Goal: Task Accomplishment & Management: Use online tool/utility

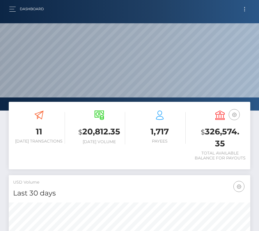
scroll to position [103, 116]
click at [245, 8] on button "Toggle navigation" at bounding box center [244, 9] width 11 height 8
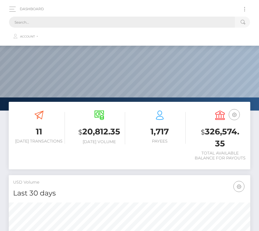
click at [71, 25] on input "text" at bounding box center [122, 22] width 226 height 11
paste input "2102940"
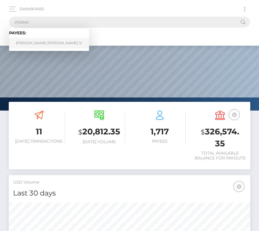
type input "2102940"
click at [22, 43] on link "James Mansfield Goodwin Jr" at bounding box center [49, 43] width 80 height 11
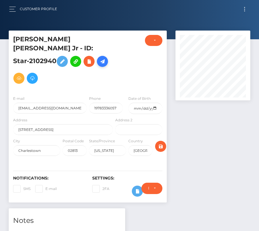
click at [99, 65] on icon at bounding box center [102, 61] width 7 height 7
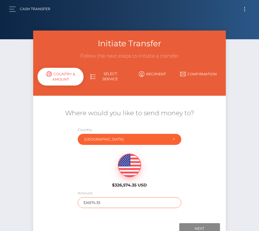
click at [88, 202] on input "326574.35" at bounding box center [130, 202] width 104 height 11
type input "408"
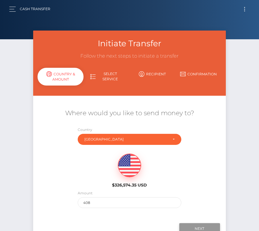
click at [199, 225] on input "Next" at bounding box center [199, 228] width 41 height 11
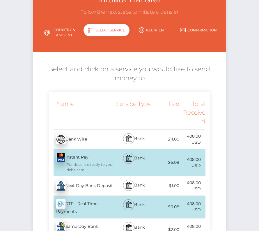
scroll to position [53, 0]
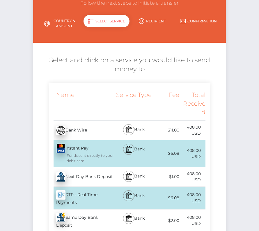
click at [82, 182] on div "Next Day Bank Deposit - USD" at bounding box center [81, 177] width 65 height 16
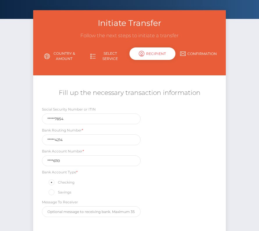
scroll to position [25, 0]
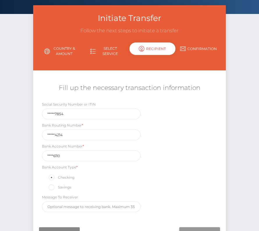
click at [198, 227] on input "Next" at bounding box center [199, 232] width 41 height 11
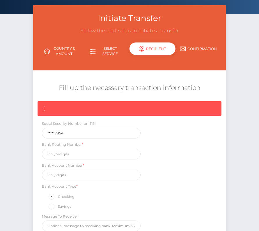
scroll to position [88, 0]
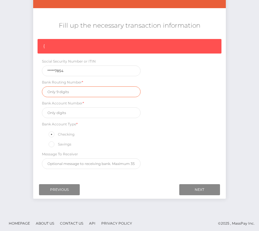
click at [61, 91] on input "text" at bounding box center [91, 91] width 98 height 11
paste input "211384214"
type input "211384214"
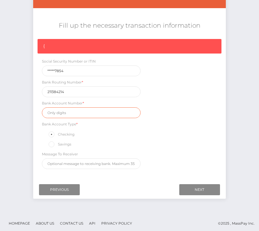
click at [67, 111] on input "text" at bounding box center [91, 112] width 98 height 11
paste input "20916110"
type input "20916110"
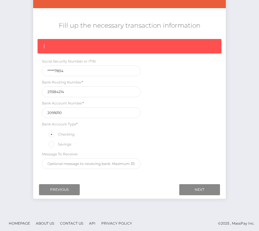
click at [196, 154] on div "{ Social Security Number or ITIN *****7854 Bank Routing Number * 211384214 Bank…" at bounding box center [129, 105] width 193 height 133
click at [201, 184] on input "Next" at bounding box center [199, 189] width 41 height 11
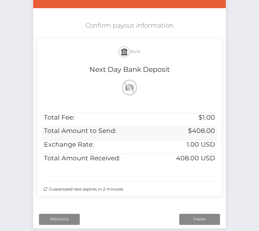
scroll to position [119, 0]
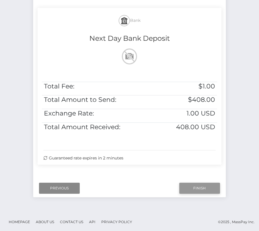
click at [200, 183] on input "Finish" at bounding box center [199, 188] width 41 height 11
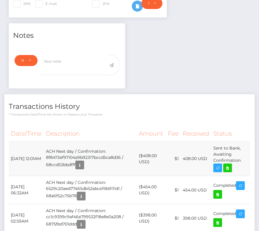
scroll to position [191, 0]
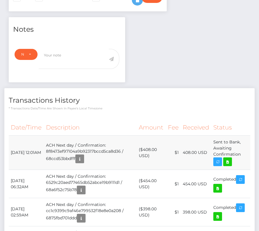
drag, startPoint x: 10, startPoint y: 138, endPoint x: 237, endPoint y: 150, distance: 226.9
click at [237, 150] on tr "September 19, 2025 12:01AM ACH Next day / Confirmation: 8f8473ef97104a9b92317bc…" at bounding box center [130, 153] width 242 height 34
copy tbody "September 19, 2025 12:01AM ACH Next day / Confirmation: 8f8473ef97104a9b92317bc…"
click at [229, 158] on icon at bounding box center [227, 161] width 7 height 7
click at [0, 0] on div "James Mansfield Goodwin Jr - ID: Star-2102940 CLOSED ACTIVE" at bounding box center [129, 126] width 259 height 574
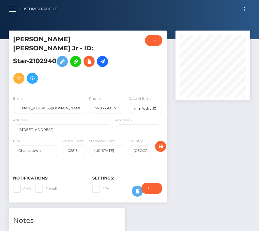
scroll to position [153, 0]
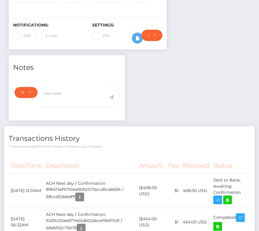
click at [85, 144] on p "* Transactions date/time are shown in payee's local timezone" at bounding box center [130, 146] width 242 height 4
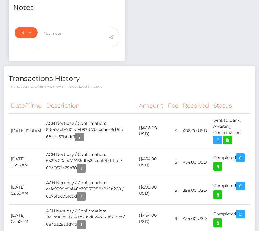
scroll to position [0, 0]
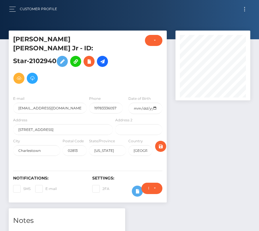
click at [246, 9] on button "Toggle navigation" at bounding box center [244, 9] width 11 height 8
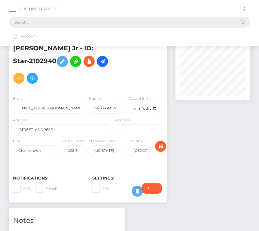
click at [127, 21] on input "text" at bounding box center [122, 22] width 226 height 11
paste input "1867208"
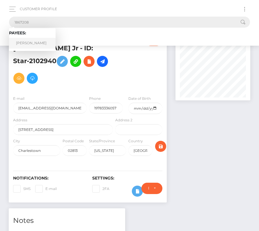
type input "1867208"
click at [39, 42] on link "Amelia Elise White" at bounding box center [32, 43] width 47 height 11
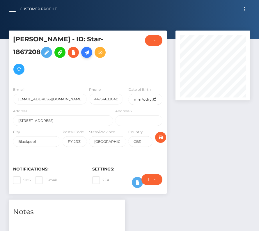
click at [88, 56] on icon at bounding box center [86, 52] width 7 height 7
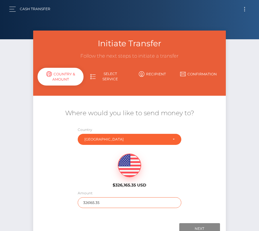
click at [100, 201] on input "326165.35" at bounding box center [130, 202] width 104 height 11
type input "180"
click at [92, 184] on div "$326,165.35 USD" at bounding box center [129, 169] width 193 height 42
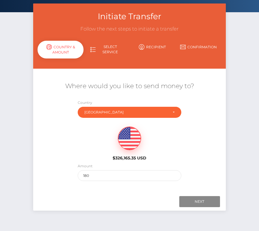
scroll to position [41, 0]
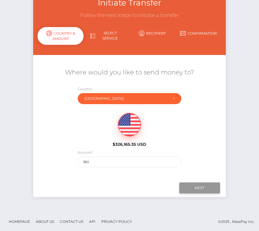
click at [207, 190] on input "Next" at bounding box center [199, 188] width 41 height 11
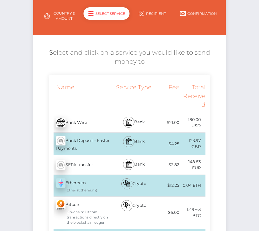
scroll to position [63, 0]
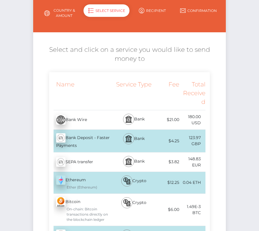
click at [88, 145] on div "Bank Deposit - Faster Payments - GBP" at bounding box center [81, 141] width 65 height 22
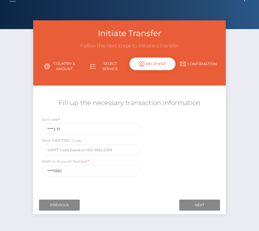
scroll to position [11, 0]
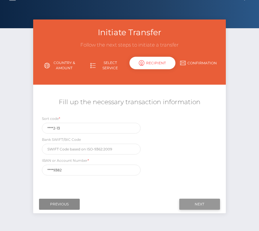
click at [199, 204] on input "Next" at bounding box center [199, 204] width 41 height 11
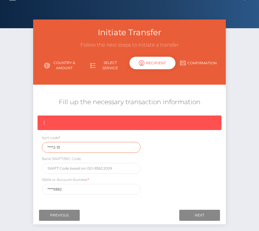
click at [68, 143] on input "****2-13" at bounding box center [91, 147] width 98 height 11
drag, startPoint x: 66, startPoint y: 144, endPoint x: 25, endPoint y: 144, distance: 41.1
click at [25, 144] on div "Initiate Transfer Follow the next steps to initiate a transfer Country & Amount…" at bounding box center [129, 130] width 259 height 220
drag, startPoint x: 62, startPoint y: 147, endPoint x: 16, endPoint y: 147, distance: 45.7
click at [16, 147] on div "Initiate Transfer Follow the next steps to initiate a transfer Country & Amount…" at bounding box center [129, 130] width 259 height 220
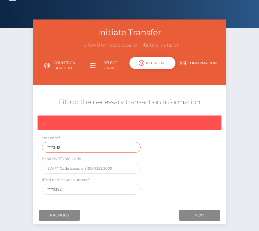
paste input "40-1"
type input "40-12-13"
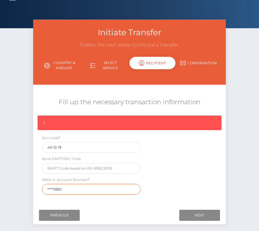
click at [68, 190] on input "****9382" at bounding box center [91, 189] width 98 height 11
drag, startPoint x: 63, startPoint y: 187, endPoint x: 30, endPoint y: 187, distance: 33.2
click at [30, 187] on div "Initiate Transfer Follow the next steps to initiate a transfer Country & Amount…" at bounding box center [130, 125] width 202 height 211
paste input "1174"
type input "11749382"
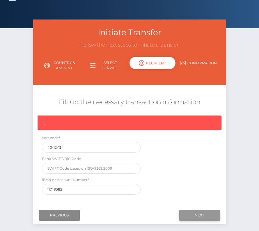
click at [198, 211] on input "Next" at bounding box center [199, 215] width 41 height 11
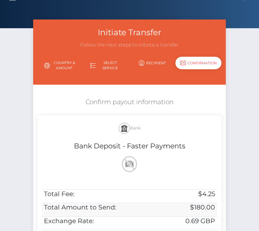
scroll to position [48, 0]
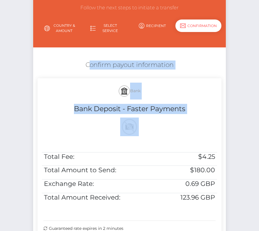
drag, startPoint x: 84, startPoint y: 60, endPoint x: 218, endPoint y: 199, distance: 192.8
click at [218, 199] on div "Confirm payout information Bank Bank Deposit - Faster Payments Total Fee: $4.25…" at bounding box center [129, 149] width 193 height 183
copy div "Confirm payout information Bank Bank Deposit - Faster Payments"
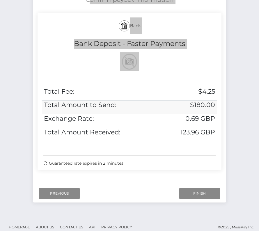
scroll to position [119, 0]
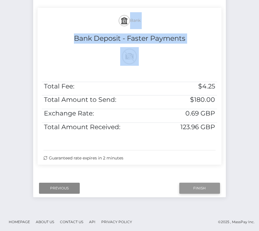
click at [199, 183] on input "Finish" at bounding box center [199, 188] width 41 height 11
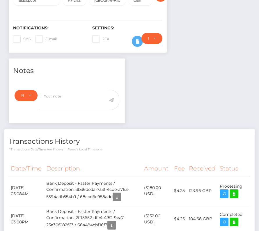
scroll to position [176, 0]
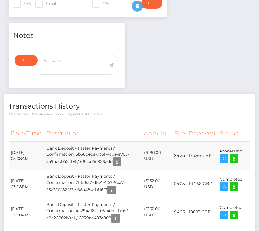
drag, startPoint x: 10, startPoint y: 149, endPoint x: 242, endPoint y: 153, distance: 231.8
click at [242, 153] on tr "September 19, 2025 05:08AM Bank Deposit - Faster Payments / Confirmation: 3b36d…" at bounding box center [130, 156] width 242 height 28
copy tbody "September 19, 2025 05:08AM Bank Deposit - Faster Payments / Confirmation: 3b36d…"
click at [234, 156] on icon at bounding box center [234, 158] width 7 height 7
click at [0, 0] on div "Amelia Elise White - ID: Star-1867208 CLOSED ACTIVE E-mail" at bounding box center [129, 138] width 259 height 569
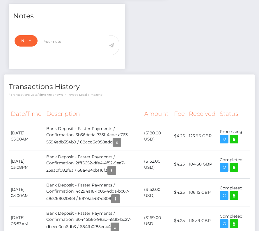
scroll to position [196, 0]
click at [136, 93] on p "* Transactions date/time are shown in payee's local timezone" at bounding box center [130, 95] width 242 height 4
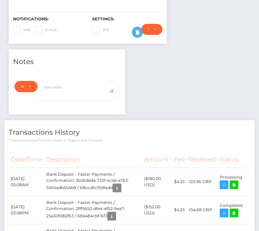
scroll to position [0, 0]
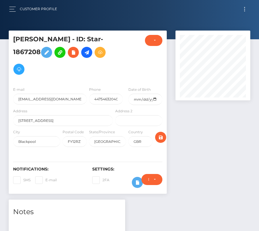
click at [245, 8] on button "Toggle navigation" at bounding box center [244, 9] width 11 height 8
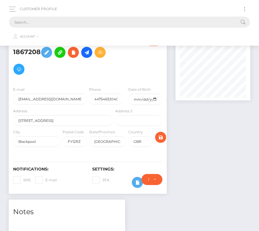
click at [83, 23] on input "text" at bounding box center [122, 22] width 226 height 11
paste input "2097598"
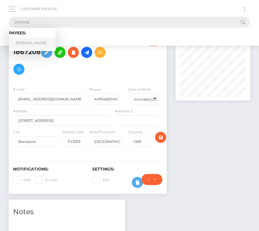
type input "2097598"
click at [34, 42] on link "Chloe Caroline de Jager" at bounding box center [32, 43] width 47 height 11
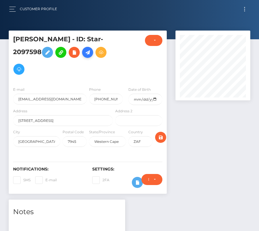
click at [84, 56] on icon at bounding box center [87, 52] width 7 height 7
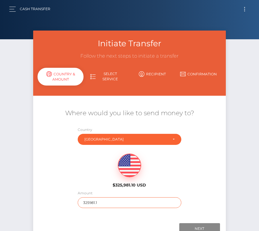
click at [99, 202] on input "325981.1" at bounding box center [130, 202] width 104 height 11
type input "729"
click at [91, 176] on div "$325,981.10 USD" at bounding box center [129, 169] width 193 height 42
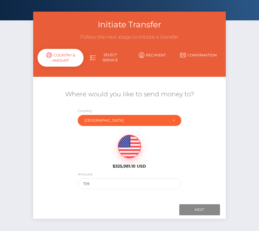
scroll to position [24, 0]
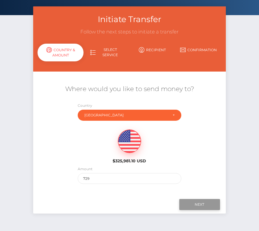
click at [197, 202] on input "Next" at bounding box center [199, 204] width 41 height 11
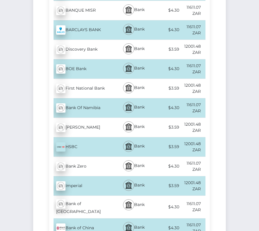
scroll to position [356, 0]
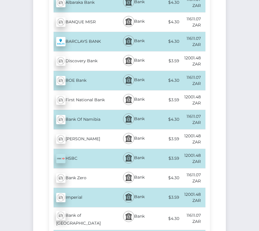
click at [85, 58] on div "Discovery Bank - ZAR" at bounding box center [81, 61] width 65 height 16
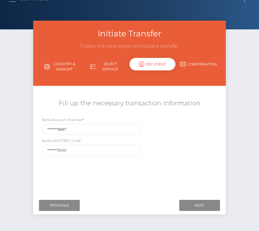
scroll to position [21, 0]
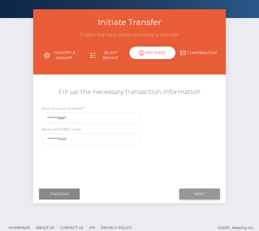
click at [207, 191] on input "Next" at bounding box center [199, 194] width 41 height 11
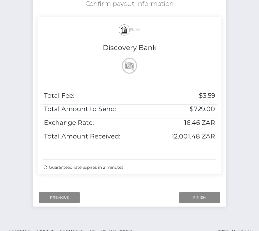
scroll to position [103, 0]
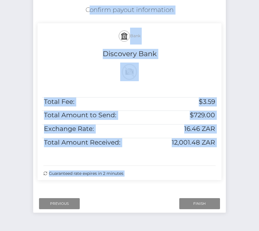
drag, startPoint x: 83, startPoint y: 8, endPoint x: 227, endPoint y: 149, distance: 201.4
click at [227, 149] on div "Initiate Transfer Follow the next steps to initiate a transfer Country & Amount…" at bounding box center [130, 72] width 202 height 291
copy form "Confirm payout information Bank Discovery Bank Total Fee: $3.59 Total Amount to…"
click at [199, 202] on input "Finish" at bounding box center [199, 203] width 41 height 11
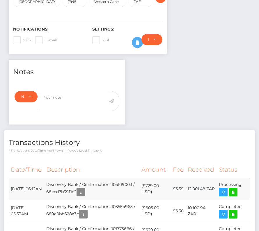
scroll to position [144, 0]
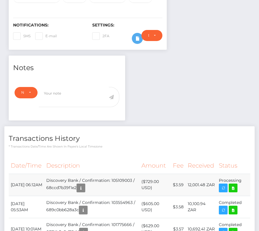
drag, startPoint x: 10, startPoint y: 179, endPoint x: 242, endPoint y: 180, distance: 231.8
click at [242, 180] on tr "[DATE] 06:12AM Discovery Bank / Confirmation: 105109003 / 68ccd7b39f1e2 ($729.0…" at bounding box center [130, 185] width 242 height 22
copy tr "[DATE] 06:12AM Discovery Bank / Confirmation: 105109003 / 68ccd7b39f1e2 ($729.0…"
click at [233, 185] on icon at bounding box center [233, 188] width 7 height 7
click at [0, 0] on div "[PERSON_NAME] - ID: Star-2097598 CLOSED ACTIVE" at bounding box center [129, 217] width 259 height 663
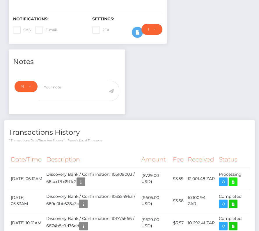
scroll to position [158, 0]
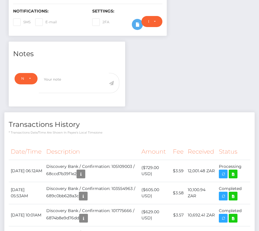
click at [43, 144] on th "Date/Time" at bounding box center [27, 152] width 36 height 16
click at [169, 130] on p "* Transactions date/time are shown in payee's local timezone" at bounding box center [130, 132] width 242 height 4
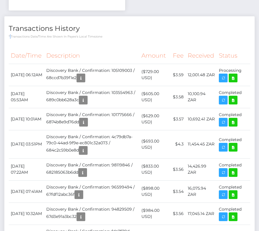
scroll to position [0, 0]
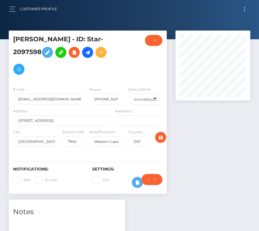
click at [246, 9] on button "Toggle navigation" at bounding box center [244, 9] width 11 height 8
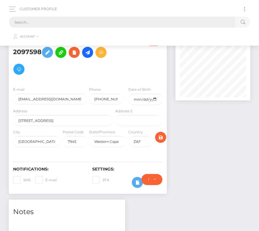
click at [114, 17] on input "text" at bounding box center [122, 22] width 226 height 11
paste input "1220768"
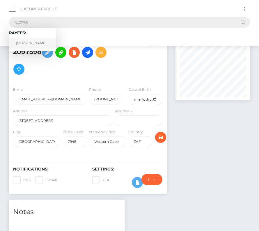
type input "1220768"
click at [30, 42] on link "Jeffrey Kolawole Monteagudo" at bounding box center [32, 43] width 47 height 11
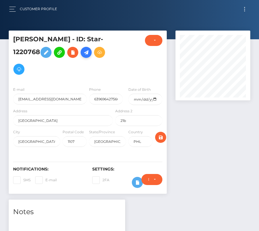
click at [85, 56] on icon at bounding box center [86, 52] width 7 height 7
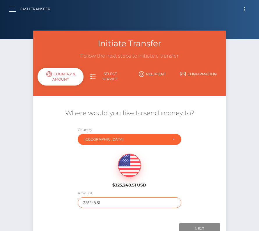
click at [98, 199] on input "325248.51" at bounding box center [130, 202] width 104 height 11
type input "186"
click at [73, 174] on div "$325,248.51 USD" at bounding box center [129, 169] width 193 height 42
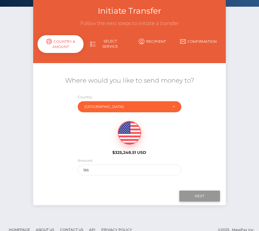
scroll to position [36, 0]
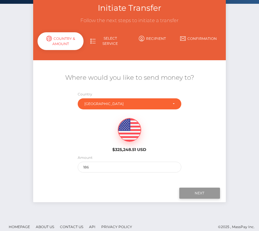
click at [199, 195] on input "Next" at bounding box center [199, 193] width 41 height 11
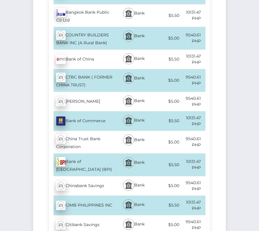
scroll to position [542, 0]
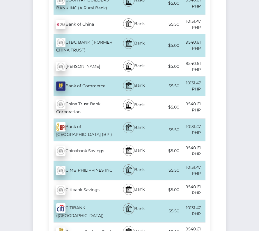
click at [85, 119] on div "Bank of Philippine Island (BPI) - PHP" at bounding box center [81, 130] width 65 height 22
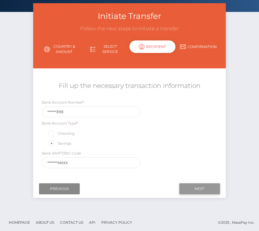
scroll to position [28, 0]
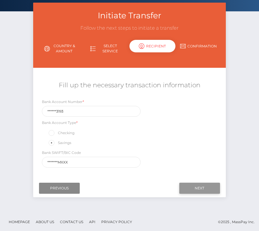
click at [204, 186] on input "Next" at bounding box center [199, 188] width 41 height 11
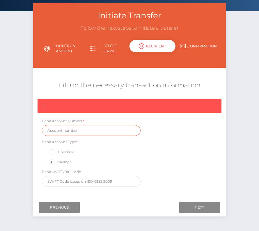
click at [79, 134] on input "text" at bounding box center [91, 130] width 98 height 11
paste input "0429873193"
type input "0429873193"
click at [141, 168] on div "{ Bank Account Number * 0429873193 Bank Account Type * Checking Savings Bank SW…" at bounding box center [129, 144] width 193 height 91
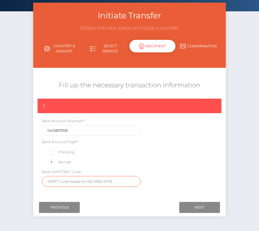
click at [84, 183] on input "text" at bounding box center [91, 181] width 98 height 11
paste input "BOPIPHMMXXX"
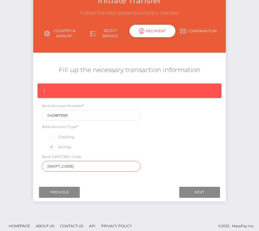
scroll to position [47, 0]
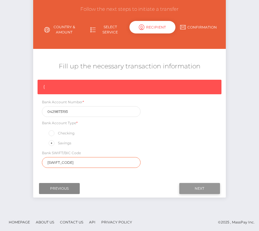
type input "BOPIPHMMXXX"
click at [196, 185] on input "Next" at bounding box center [199, 188] width 41 height 11
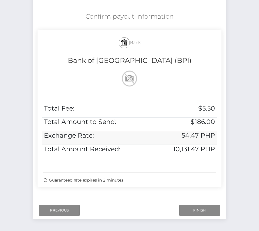
scroll to position [97, 0]
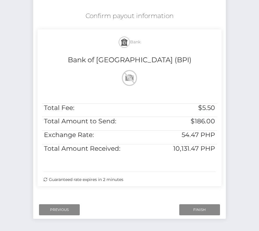
drag, startPoint x: 84, startPoint y: 11, endPoint x: 199, endPoint y: 179, distance: 203.3
click at [199, 180] on div "Confirm payout information Bank Bank of Philippine Island (BPI) Total Fee: $5.5…" at bounding box center [129, 100] width 193 height 183
copy div "Confirm payout information Bank Bank of Philippine Island (BPI) Total Fee: $5.5…"
click at [195, 209] on input "Finish" at bounding box center [199, 209] width 41 height 11
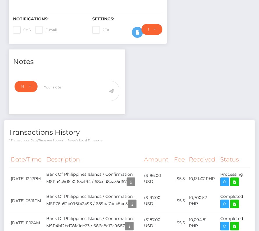
scroll to position [158, 0]
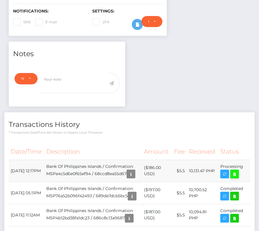
click at [238, 179] on link at bounding box center [234, 174] width 9 height 9
drag, startPoint x: 10, startPoint y: 175, endPoint x: 244, endPoint y: 176, distance: 233.5
click at [244, 176] on tr "[DATE] 12:17PM Bank Of Philippines Islands / Confirmation: MSPa4c5d6e0f65ef94 /…" at bounding box center [130, 171] width 242 height 22
copy tr "[DATE] 12:17PM Bank Of [GEOGRAPHIC_DATA] / Confirmation: MSPa4c5d6e0f65ef94 / 6…"
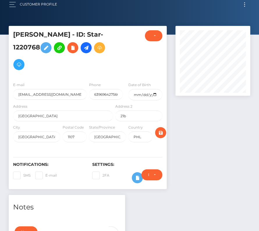
scroll to position [0, 0]
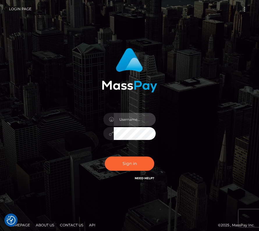
click at [132, 122] on input "text" at bounding box center [135, 119] width 42 height 13
type input "kateo"
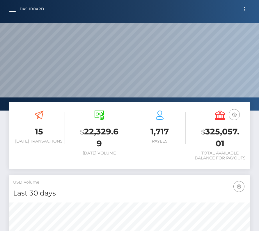
click at [245, 8] on button "Toggle navigation" at bounding box center [244, 9] width 11 height 8
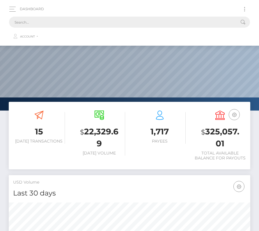
click at [25, 19] on input "text" at bounding box center [122, 22] width 226 height 11
paste input "7837"
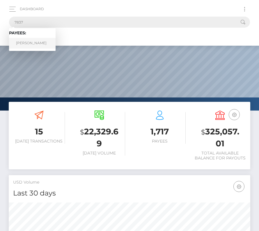
type input "7837"
click at [30, 38] on link "[PERSON_NAME]" at bounding box center [32, 43] width 47 height 11
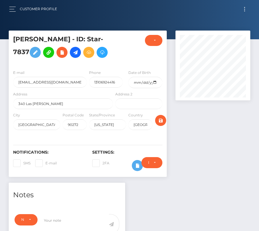
scroll to position [70, 75]
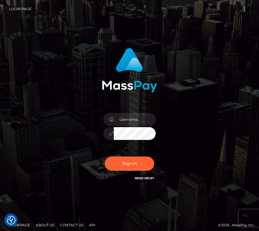
type input "kateo"
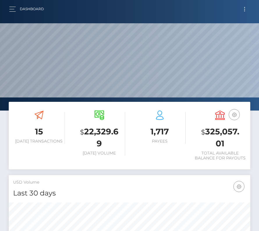
scroll to position [1, 0]
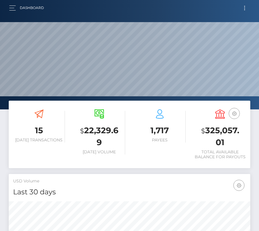
click at [243, 8] on button "Toggle navigation" at bounding box center [244, 8] width 11 height 8
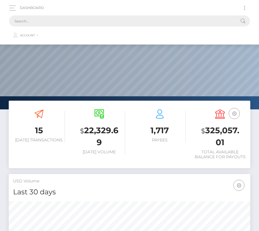
click at [119, 24] on input "text" at bounding box center [122, 20] width 226 height 11
paste input "7837"
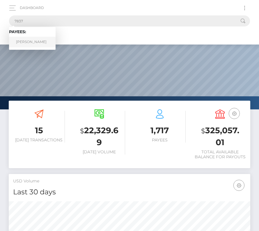
type input "7837"
click at [31, 41] on link "Devon Tracey" at bounding box center [32, 42] width 47 height 11
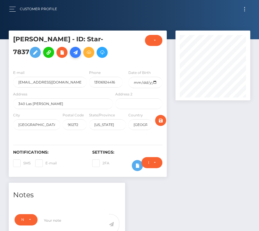
click at [72, 52] on icon at bounding box center [75, 52] width 7 height 7
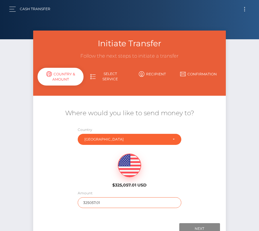
click at [89, 205] on input "325057.01" at bounding box center [130, 202] width 104 height 11
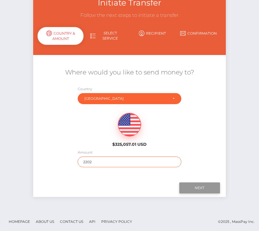
type input "2202"
click at [208, 188] on input "Next" at bounding box center [199, 188] width 41 height 11
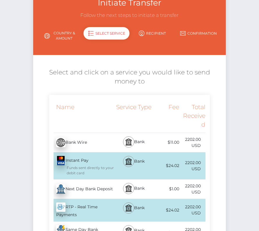
click at [103, 187] on div "Next Day Bank Deposit - USD" at bounding box center [81, 189] width 65 height 16
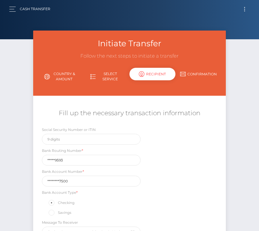
scroll to position [65, 0]
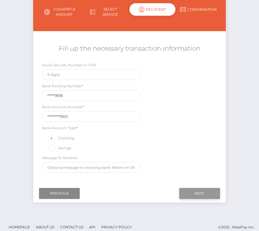
click at [190, 189] on input "Next" at bounding box center [199, 193] width 41 height 11
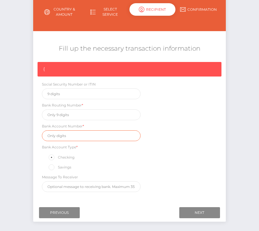
click at [69, 138] on input "text" at bounding box center [91, 135] width 98 height 11
paste input "325043637500"
type input "325043637500"
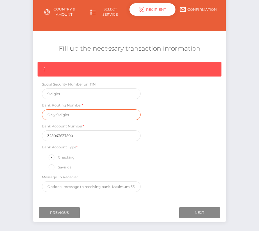
click at [63, 112] on input "text" at bounding box center [91, 114] width 98 height 11
paste input "026009593"
type input "026009593"
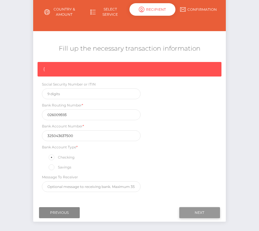
click at [202, 207] on input "Next" at bounding box center [199, 212] width 41 height 11
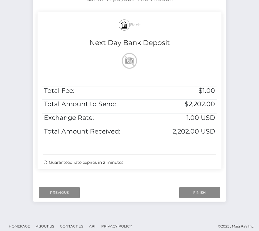
scroll to position [119, 0]
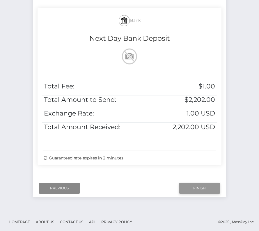
click at [198, 183] on input "Finish" at bounding box center [199, 188] width 41 height 11
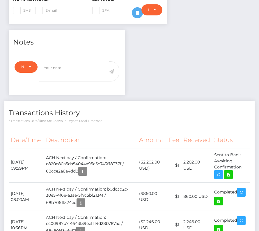
scroll to position [181, 0]
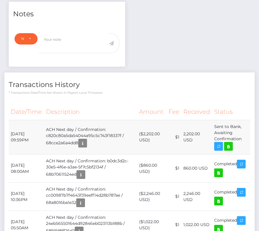
drag, startPoint x: 10, startPoint y: 131, endPoint x: 245, endPoint y: 144, distance: 234.8
click at [245, 144] on tr "September 18, 2025 09:59PM ACH Next day / Confirmation: c820c80a5da54044a95c5c7…" at bounding box center [130, 137] width 242 height 34
copy tbody "September 18, 2025 09:59PM ACH Next day / Confirmation: c820c80a5da54044a95c5c7…"
click at [227, 144] on icon at bounding box center [228, 146] width 7 height 7
click at [0, 0] on div "Devon Tracey - ID: Star-7837 CLOSED ACTIVE E-mail Phone" at bounding box center [129, 94] width 259 height 491
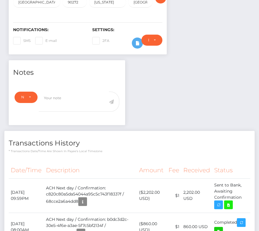
scroll to position [126, 0]
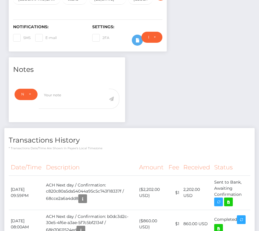
click at [82, 128] on div "Transactions History * Transactions date/time are shown in payee's local timezo…" at bounding box center [129, 139] width 250 height 22
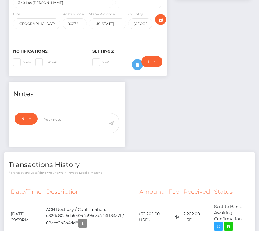
scroll to position [0, 0]
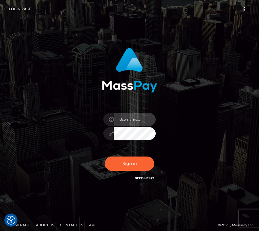
click at [132, 120] on input "text" at bounding box center [135, 119] width 42 height 13
type input "kateo"
click at [127, 121] on input "text" at bounding box center [135, 119] width 42 height 13
type input "kateo"
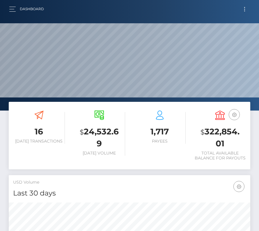
scroll to position [103, 116]
click at [245, 9] on span "Toggle navigation" at bounding box center [244, 9] width 1 height 1
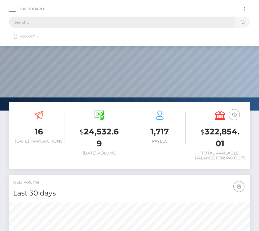
click at [92, 21] on input "text" at bounding box center [122, 22] width 226 height 11
paste input "3342450"
type input "3342450"
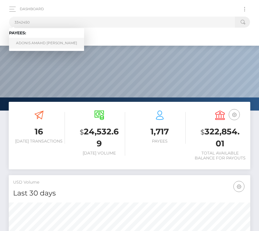
click at [53, 44] on link "ADONIS AMAHD AL TALAC" at bounding box center [46, 43] width 75 height 11
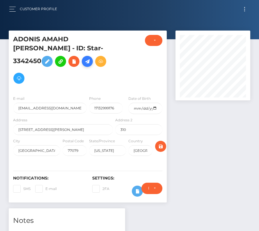
click at [84, 65] on icon at bounding box center [87, 61] width 7 height 7
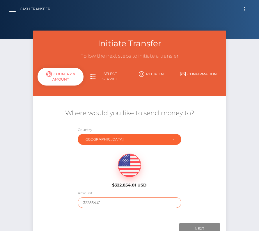
click at [98, 202] on input "322854.01" at bounding box center [130, 202] width 104 height 11
type input "96"
click at [77, 187] on div "$322,854.01 USD" at bounding box center [129, 169] width 193 height 42
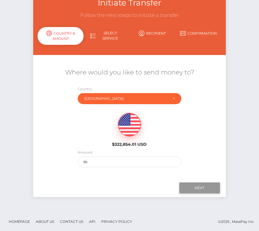
click at [188, 188] on input "Next" at bounding box center [199, 188] width 41 height 11
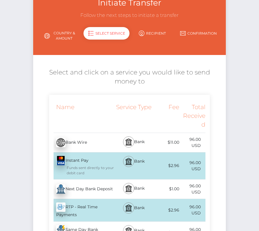
click at [82, 188] on div "Next Day Bank Deposit - USD" at bounding box center [81, 189] width 65 height 16
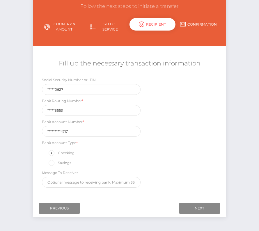
scroll to position [68, 0]
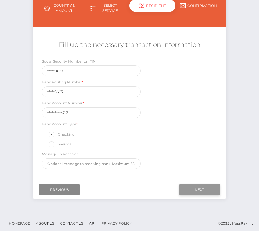
click at [202, 188] on input "Next" at bounding box center [199, 189] width 41 height 11
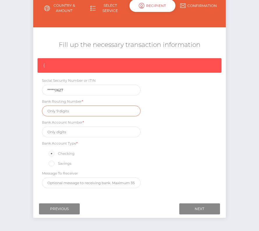
click at [64, 111] on input "text" at bounding box center [91, 111] width 98 height 11
paste input "041215663"
type input "041215663"
click at [64, 136] on div "{ Social Security Number or ITIN *****0627 Bank Routing Number * [US_BANK_ROUTI…" at bounding box center [129, 124] width 193 height 133
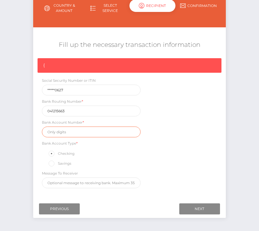
click at [58, 131] on input "text" at bounding box center [91, 132] width 98 height 11
paste input "1289389394717"
type input "1289389394717"
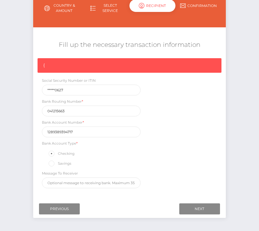
click at [174, 152] on div "{ Social Security Number or ITIN *****0627 Bank Routing Number * [US_BANK_ROUTI…" at bounding box center [129, 124] width 193 height 133
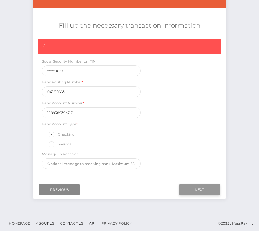
click at [202, 186] on input "Next" at bounding box center [199, 189] width 41 height 11
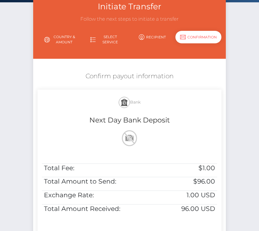
scroll to position [82, 0]
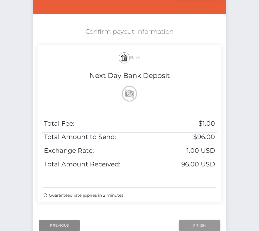
click at [200, 223] on input "Finish" at bounding box center [199, 225] width 41 height 11
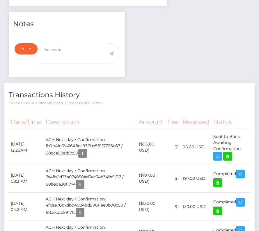
scroll to position [209, 0]
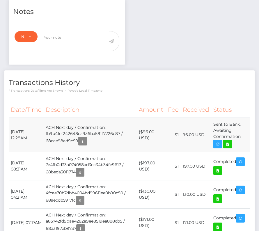
drag, startPoint x: 11, startPoint y: 120, endPoint x: 242, endPoint y: 127, distance: 231.3
click at [242, 127] on tr "[DATE] 12:28AM ACH Next day / Confirmation: fb9b41ef242648ca936ba581f7726e87 / …" at bounding box center [130, 135] width 242 height 34
copy tr "[DATE] 12:28AM ACH Next day / Confirmation: fb9b41ef242648ca936ba581f7726e87 / …"
click at [231, 141] on icon at bounding box center [227, 144] width 7 height 7
click at [0, 0] on div "ADONIS AMAHD [PERSON_NAME] - ID: Star-3342450 CLOSED ACTIVE 310" at bounding box center [129, 79] width 259 height 517
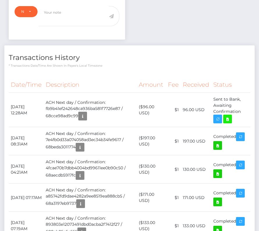
scroll to position [235, 0]
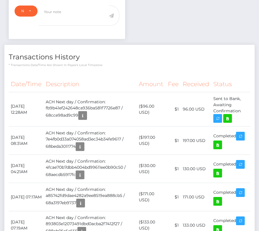
click at [144, 76] on th "Amount" at bounding box center [151, 84] width 29 height 16
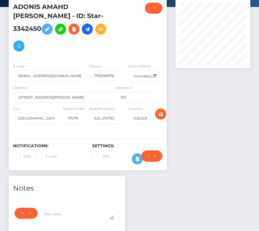
scroll to position [0, 0]
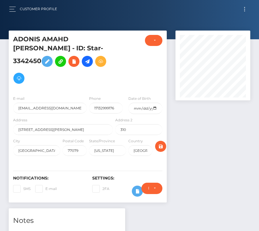
click at [242, 13] on div "Customer Profile Loading... Loading..." at bounding box center [130, 9] width 250 height 12
click at [245, 8] on button "Toggle navigation" at bounding box center [244, 9] width 11 height 8
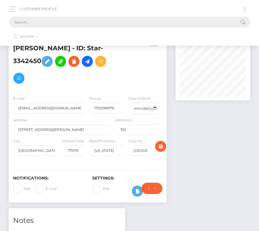
click at [114, 23] on input "text" at bounding box center [122, 22] width 226 height 11
paste input "2195686"
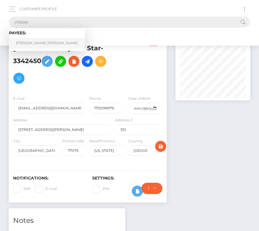
type input "2195686"
click at [30, 43] on link "[PERSON_NAME] [PERSON_NAME]" at bounding box center [47, 43] width 76 height 11
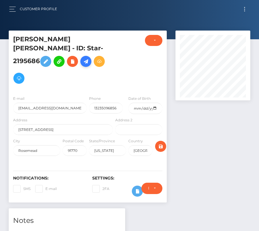
click at [86, 58] on icon at bounding box center [85, 61] width 7 height 7
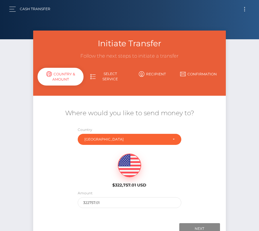
click at [246, 10] on button "Toggle navigation" at bounding box center [244, 9] width 11 height 8
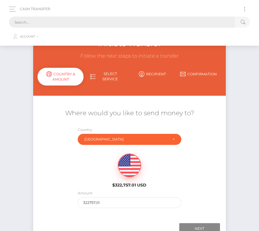
click at [149, 23] on input "text" at bounding box center [122, 22] width 226 height 11
paste input "3091928"
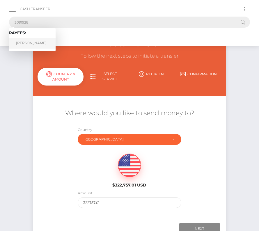
type input "3091928"
click at [39, 44] on link "William Squires" at bounding box center [32, 43] width 47 height 11
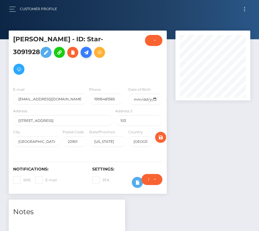
click at [89, 56] on icon at bounding box center [86, 52] width 7 height 7
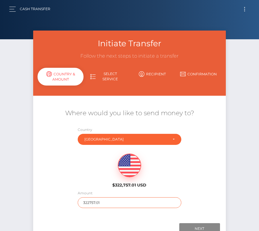
click at [100, 199] on input "322757.01" at bounding box center [130, 202] width 104 height 11
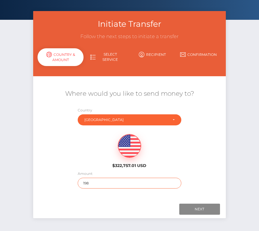
scroll to position [32, 0]
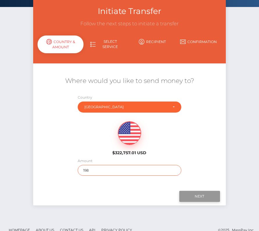
type input "198"
click at [196, 196] on input "Next" at bounding box center [199, 196] width 41 height 11
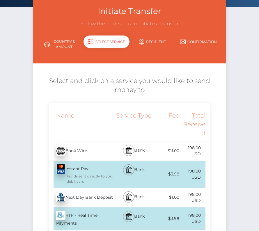
click at [84, 198] on div "Next Day Bank Deposit - USD" at bounding box center [81, 198] width 65 height 16
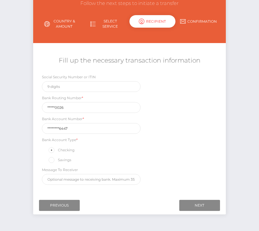
scroll to position [68, 0]
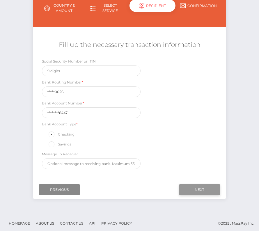
click at [200, 189] on input "Next" at bounding box center [199, 189] width 41 height 11
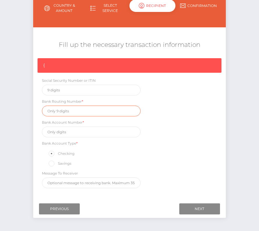
click at [56, 114] on input "text" at bounding box center [91, 111] width 98 height 11
paste input "084000026"
type input "084000026"
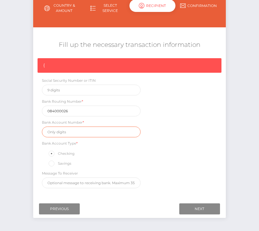
click at [77, 129] on input "text" at bounding box center [91, 132] width 98 height 11
paste input "220002466447"
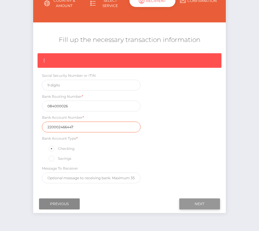
type input "220002466447"
click at [197, 200] on input "Next" at bounding box center [199, 204] width 41 height 11
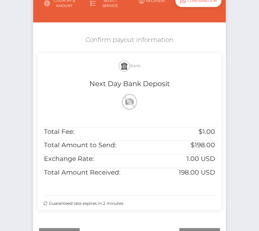
scroll to position [119, 0]
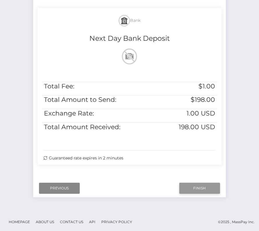
click at [198, 189] on input "Finish" at bounding box center [199, 188] width 41 height 11
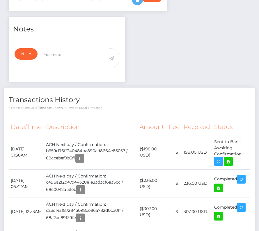
scroll to position [183, 0]
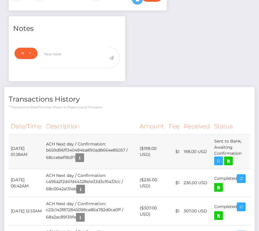
drag, startPoint x: 10, startPoint y: 145, endPoint x: 250, endPoint y: 153, distance: 239.8
click at [250, 153] on tr "[DATE] 01:38AM ACH Next day / Confirmation: b659d96ff340484ba890ad8664e85057 / …" at bounding box center [130, 152] width 242 height 34
copy tr "[DATE] 01:38AM ACH Next day / Confirmation: b659d96ff340484ba890ad8664e85057 / …"
click at [229, 159] on icon at bounding box center [228, 161] width 7 height 7
click at [0, 0] on div "[PERSON_NAME] - ID: Star-3091928 CLOSED ACTIVE E-mail" at bounding box center [129, 115] width 259 height 536
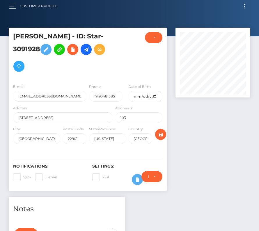
scroll to position [0, 0]
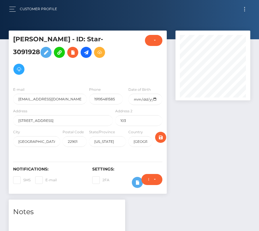
click at [153, 160] on div "Notifications: SMS E-mail Settings: 2FA" at bounding box center [88, 173] width 158 height 41
click at [246, 6] on button "Toggle navigation" at bounding box center [244, 9] width 11 height 8
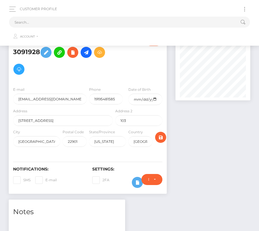
click at [13, 3] on div "Customer Profile" at bounding box center [35, 9] width 53 height 12
click at [13, 10] on button "button" at bounding box center [14, 9] width 11 height 8
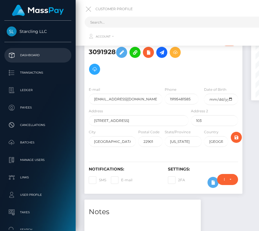
click at [29, 55] on p "Dashboard" at bounding box center [38, 55] width 62 height 9
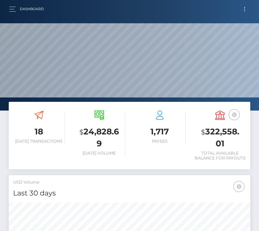
scroll to position [103, 116]
